Goal: Information Seeking & Learning: Understand process/instructions

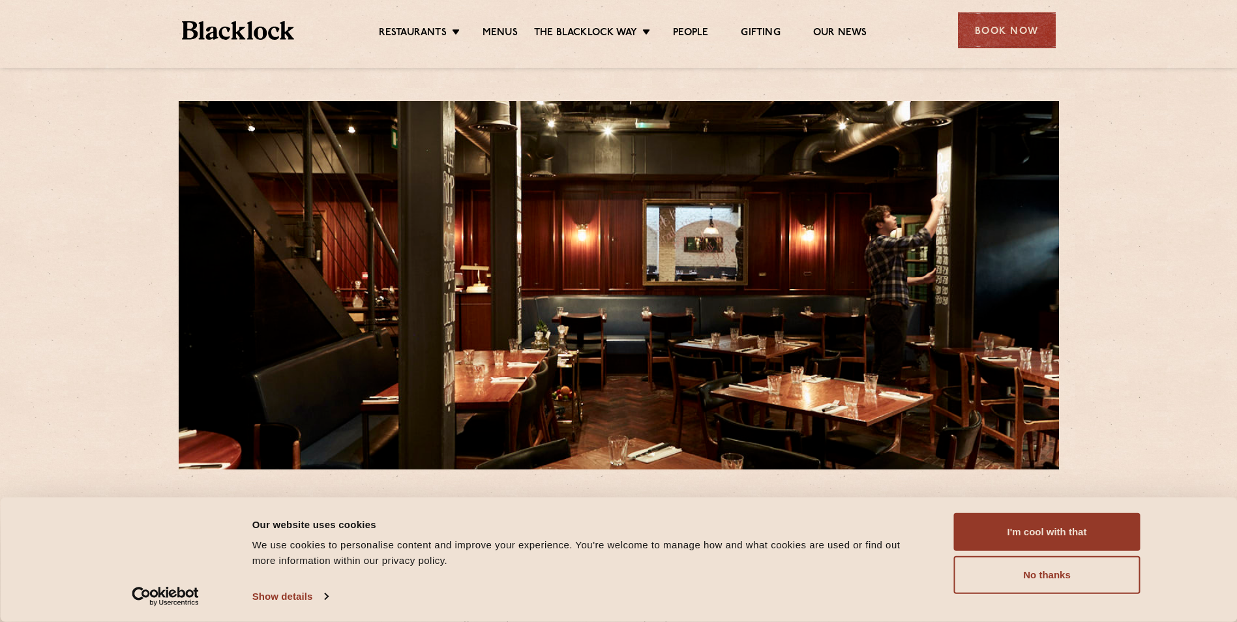
drag, startPoint x: 1014, startPoint y: 539, endPoint x: 849, endPoint y: 415, distance: 206.3
click at [1014, 538] on button "I'm cool with that" at bounding box center [1047, 532] width 186 height 38
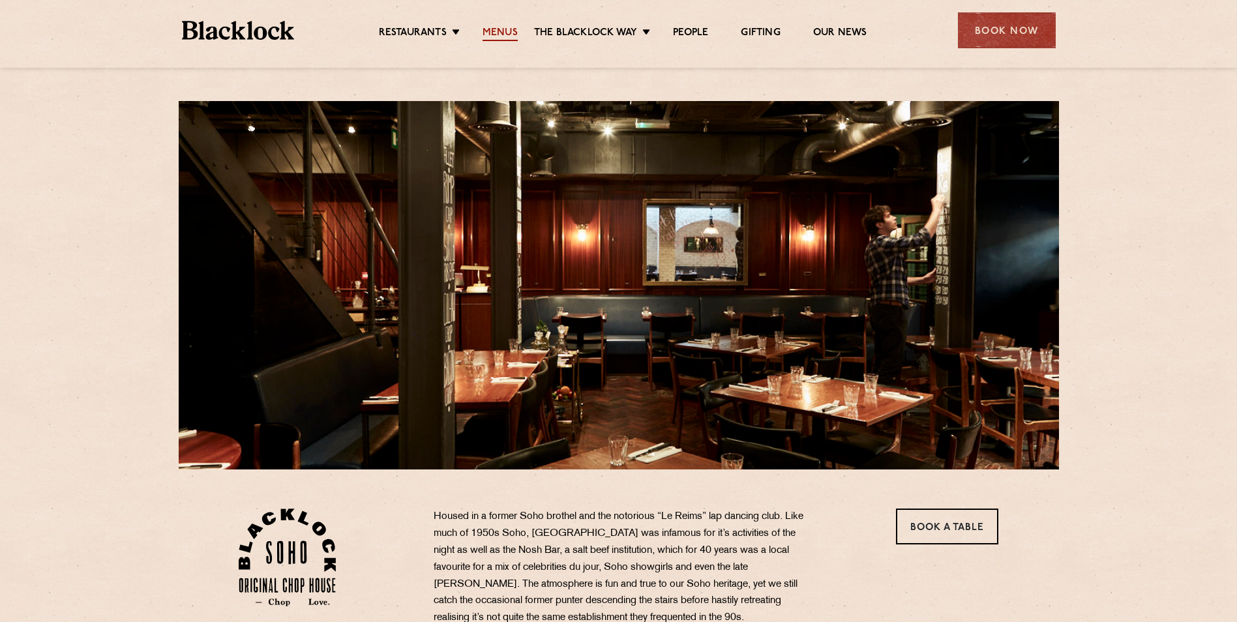
click at [492, 31] on link "Menus" at bounding box center [500, 34] width 35 height 14
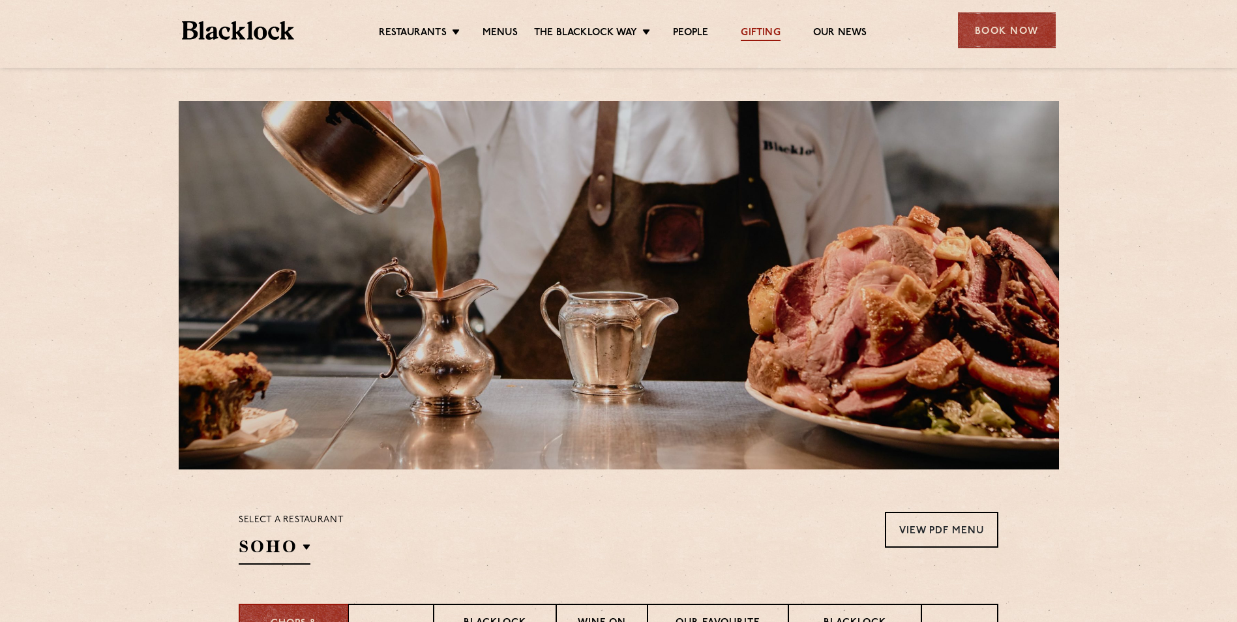
click at [752, 35] on link "Gifting" at bounding box center [760, 34] width 39 height 14
